Goal: Task Accomplishment & Management: Manage account settings

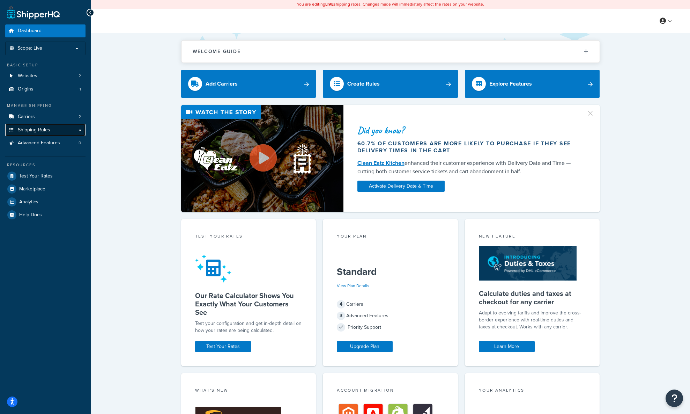
click at [45, 129] on span "Shipping Rules" at bounding box center [34, 130] width 32 height 6
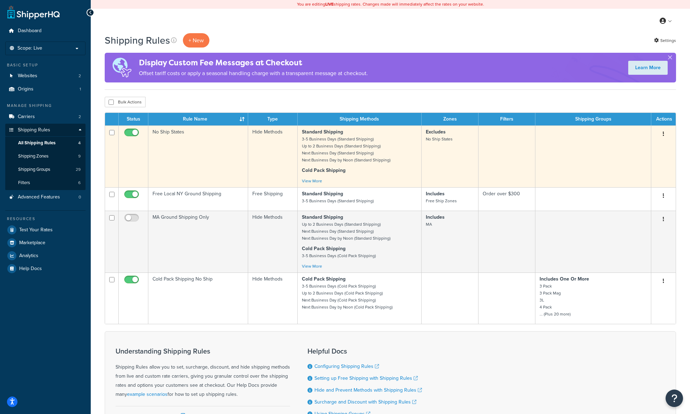
click at [334, 148] on small "3-5 Business Days (Standard Shipping) Up to 2 Business Days (Standard Shipping)…" at bounding box center [346, 149] width 89 height 27
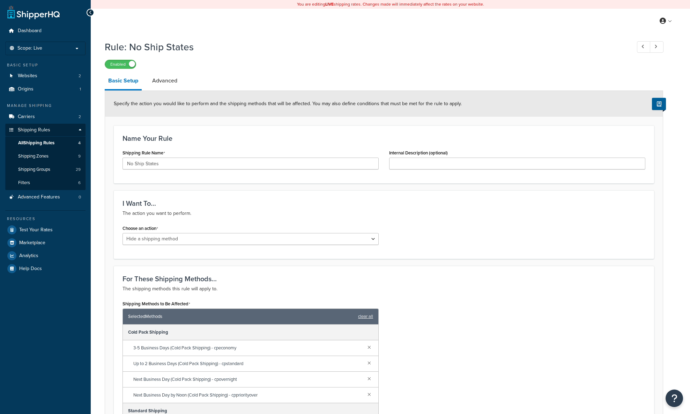
select select "HIDE"
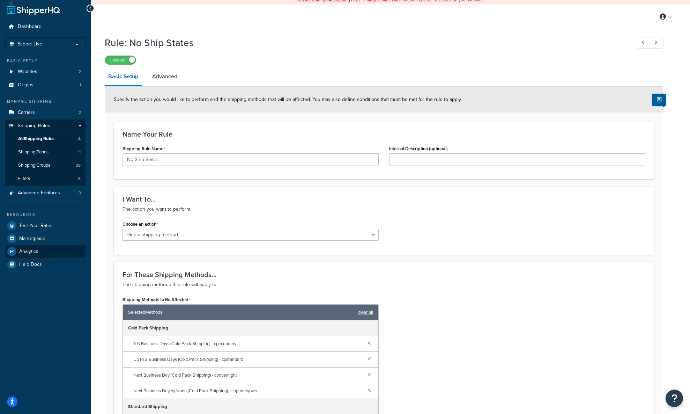
scroll to position [3, 0]
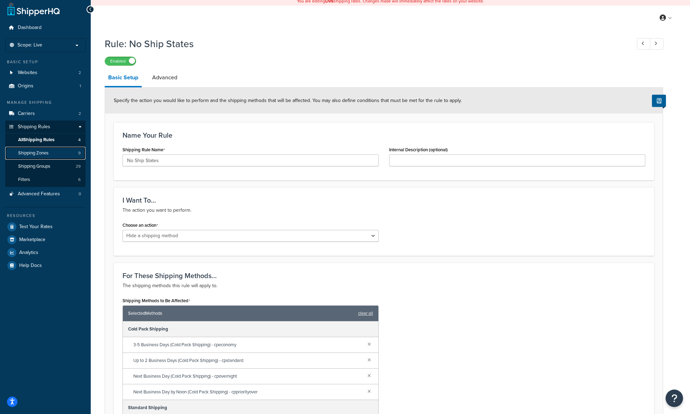
click at [39, 149] on link "Shipping Zones 9" at bounding box center [45, 153] width 80 height 13
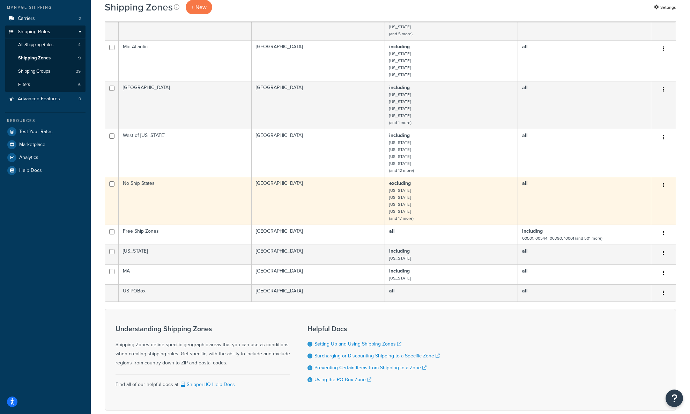
scroll to position [97, 0]
click at [152, 183] on td "No Ship States" at bounding box center [185, 201] width 133 height 48
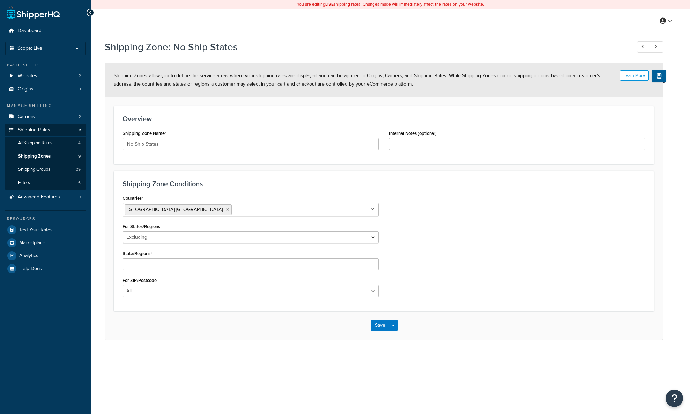
select select "excluding"
